Goal: Information Seeking & Learning: Compare options

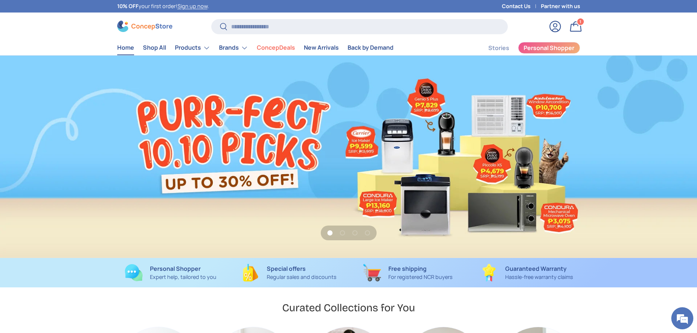
click at [447, 173] on link "1 of 4" at bounding box center [348, 157] width 697 height 202
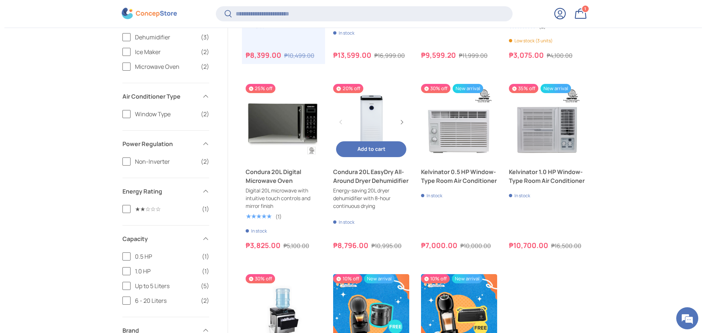
scroll to position [495, 0]
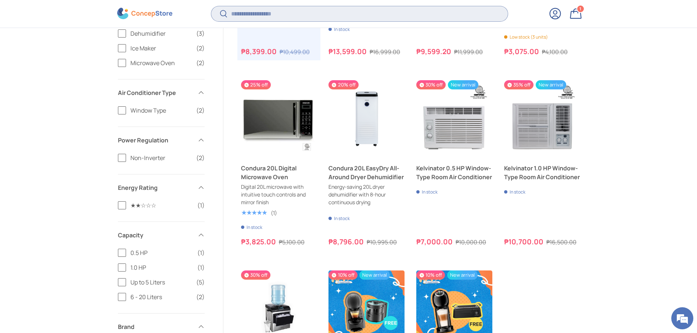
click at [300, 17] on input "Search" at bounding box center [359, 13] width 296 height 15
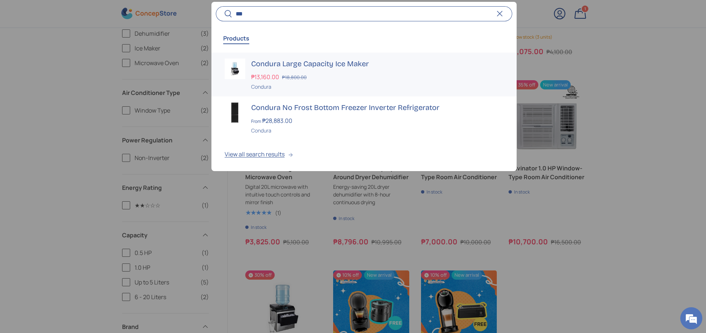
type input "***"
click at [318, 66] on h3 "Condura Large Capacity Ice Maker" at bounding box center [377, 63] width 252 height 10
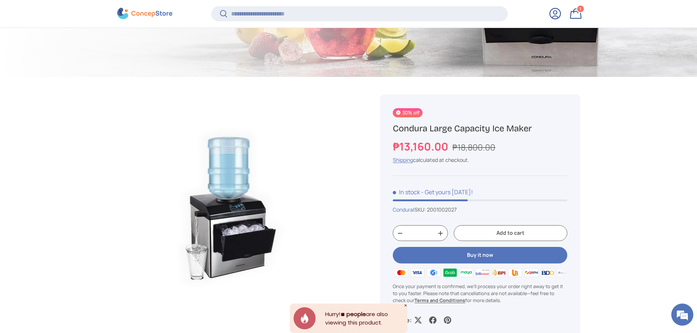
drag, startPoint x: 450, startPoint y: 148, endPoint x: 379, endPoint y: 131, distance: 73.0
click at [379, 131] on div "30% off Condura Large Capacity Ice Maker ₱13,160.00 ₱18,800.00 Unit price / Una…" at bounding box center [471, 336] width 218 height 518
copy div "Condura Large Capacity Ice Maker ₱13,160.00"
drag, startPoint x: 495, startPoint y: 147, endPoint x: 453, endPoint y: 148, distance: 42.7
click at [453, 148] on div "₱13,160.00 ₱18,800.00" at bounding box center [480, 147] width 174 height 16
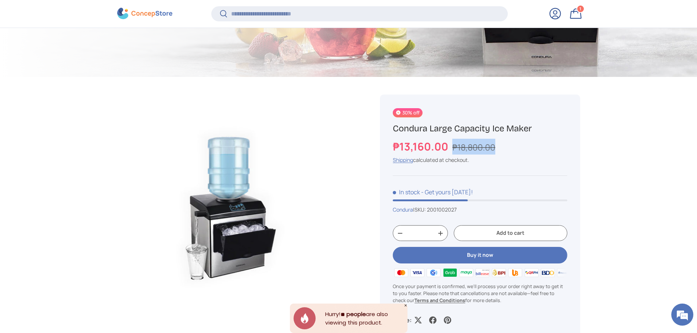
copy s "₱18,800.00"
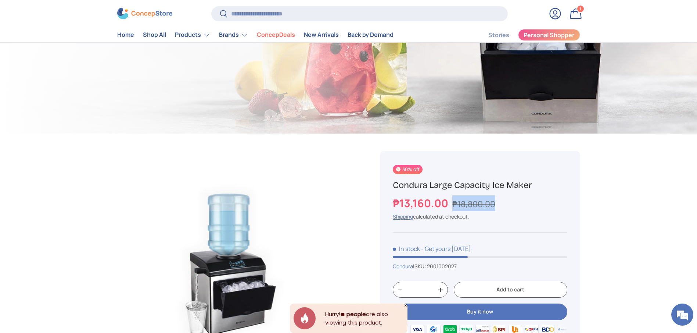
scroll to position [110, 0]
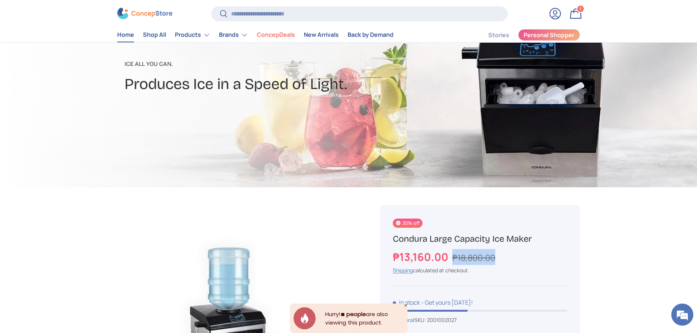
click at [127, 39] on link "Home" at bounding box center [125, 35] width 17 height 14
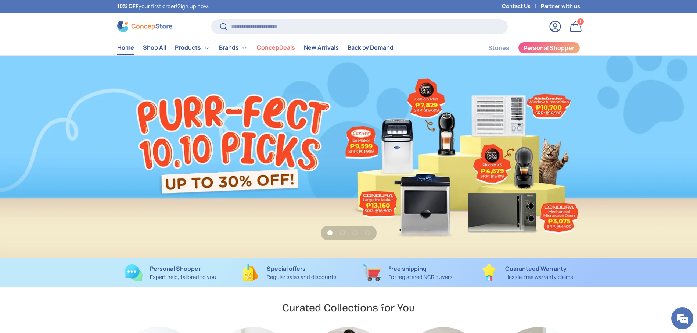
click at [375, 99] on link "1 of 4" at bounding box center [348, 157] width 697 height 202
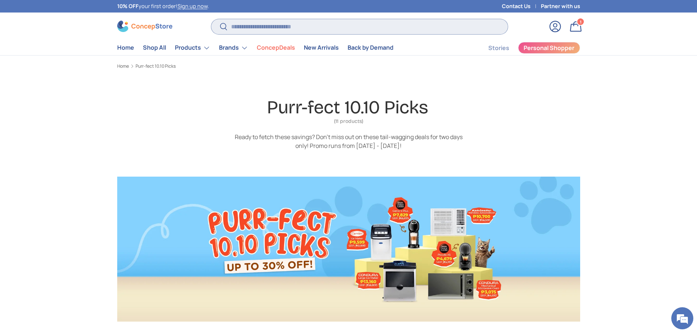
click at [365, 21] on input "Search" at bounding box center [359, 26] width 296 height 15
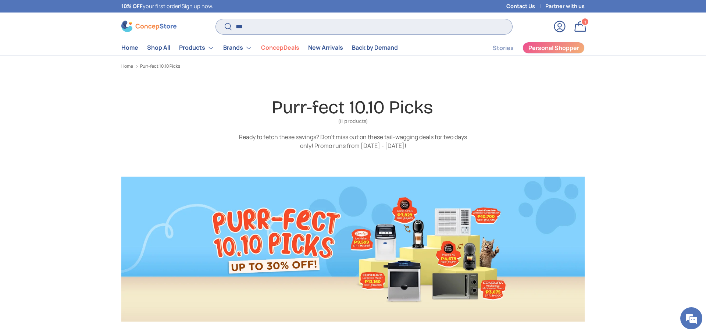
type input "***"
click at [216, 18] on button "Search" at bounding box center [224, 26] width 17 height 17
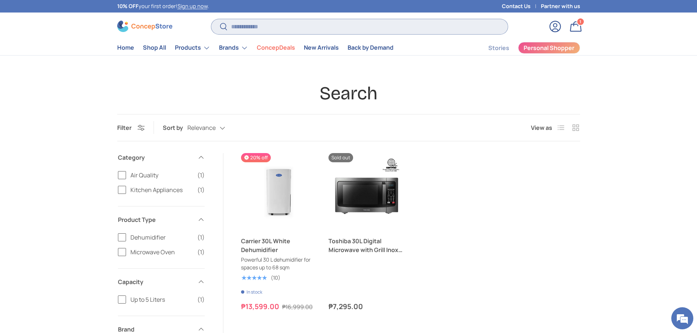
click at [336, 28] on input "Search" at bounding box center [359, 26] width 296 height 15
type input "***"
click at [211, 18] on button "Search" at bounding box center [219, 26] width 17 height 17
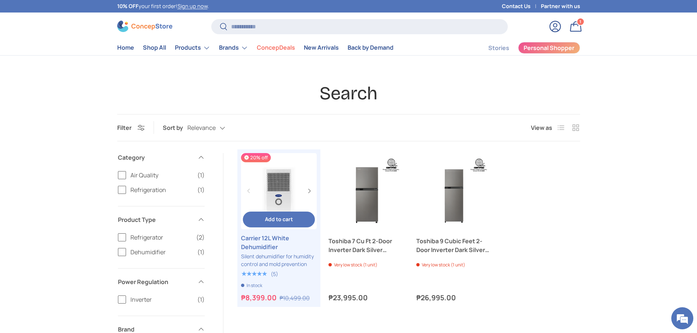
click at [251, 238] on link "Carrier 12L White Dehumidifier" at bounding box center [279, 242] width 76 height 18
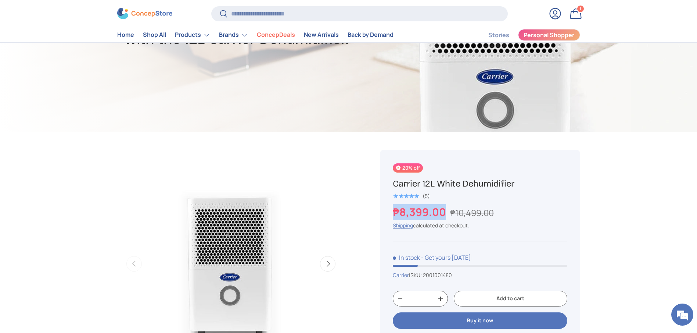
drag, startPoint x: 446, startPoint y: 210, endPoint x: 396, endPoint y: 210, distance: 50.7
click at [396, 210] on strong "₱8,399.00" at bounding box center [420, 211] width 55 height 15
copy strong "₱8,399.00"
click at [498, 181] on h1 "Carrier 12L White Dehumidifier" at bounding box center [480, 183] width 174 height 11
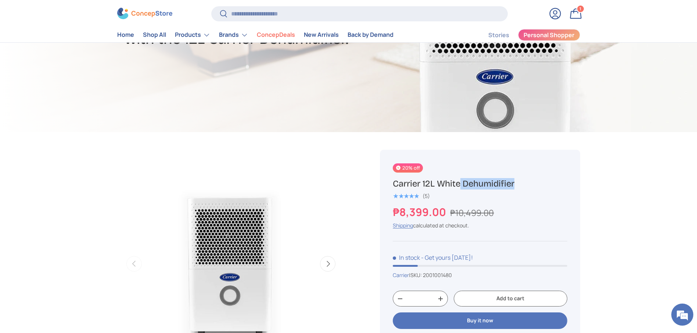
click at [498, 181] on h1 "Carrier 12L White Dehumidifier" at bounding box center [480, 183] width 174 height 11
copy div "Carrier 12L White Dehumidifier"
click at [333, 10] on input "Search" at bounding box center [359, 13] width 296 height 15
type input "***"
click at [211, 6] on button "Search" at bounding box center [219, 14] width 17 height 17
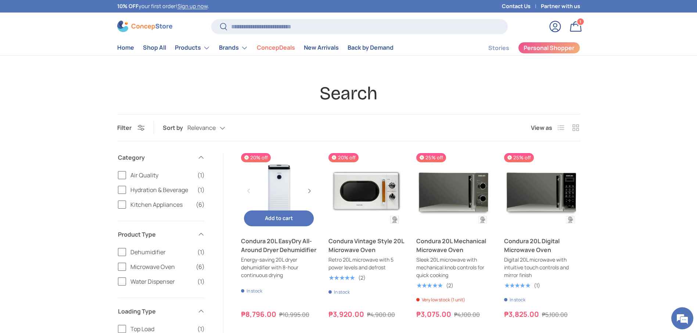
click at [291, 247] on link "Condura 20L EasyDry All-Around Dryer Dehumidifier" at bounding box center [279, 245] width 76 height 18
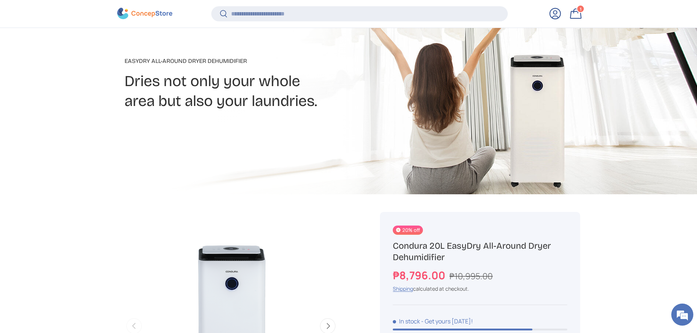
scroll to position [164, 0]
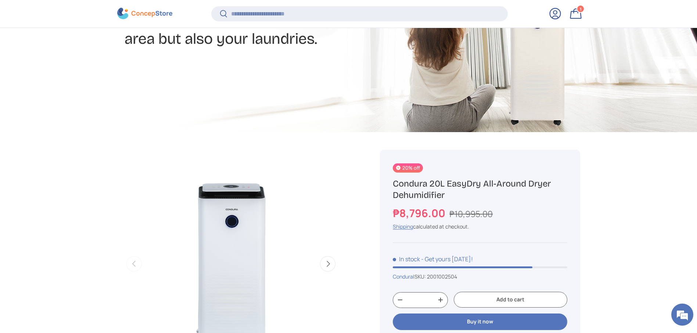
click at [433, 192] on h1 "Condura 20L EasyDry All-Around Dryer Dehumidifier" at bounding box center [480, 189] width 174 height 23
copy div "Condura 20L EasyDry All-Around Dryer Dehumidifier"
drag, startPoint x: 447, startPoint y: 213, endPoint x: 400, endPoint y: 212, distance: 47.4
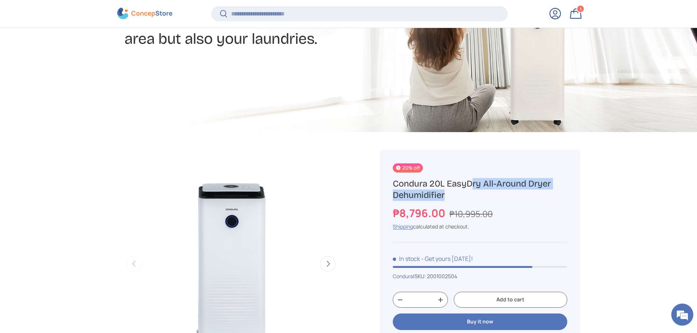
click at [399, 212] on strong "₱8,796.00" at bounding box center [420, 212] width 54 height 15
copy strong "8,796.00"
